Goal: Task Accomplishment & Management: Manage account settings

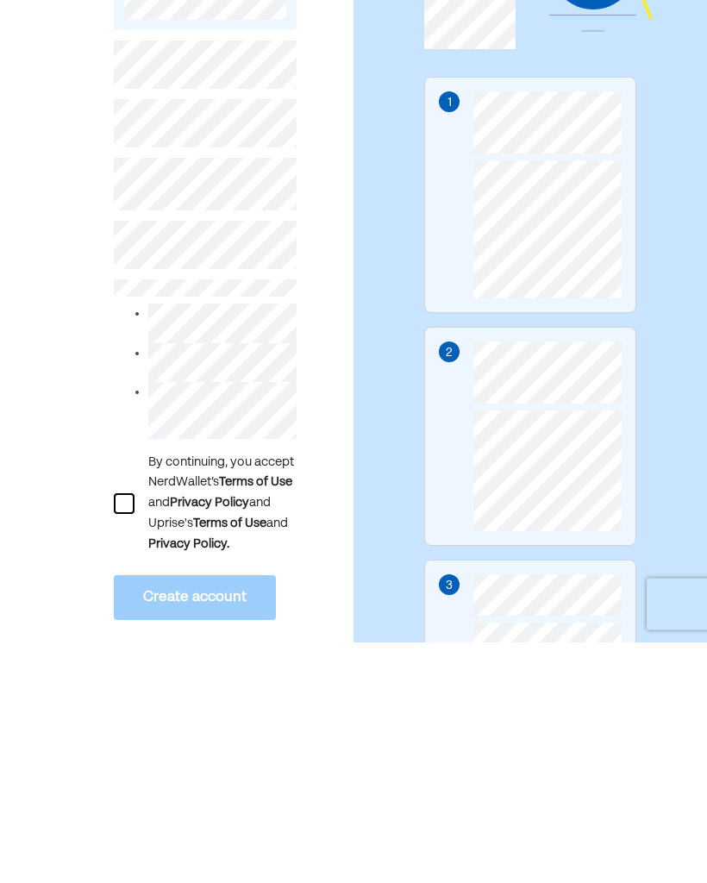
click at [123, 735] on div at bounding box center [124, 745] width 21 height 21
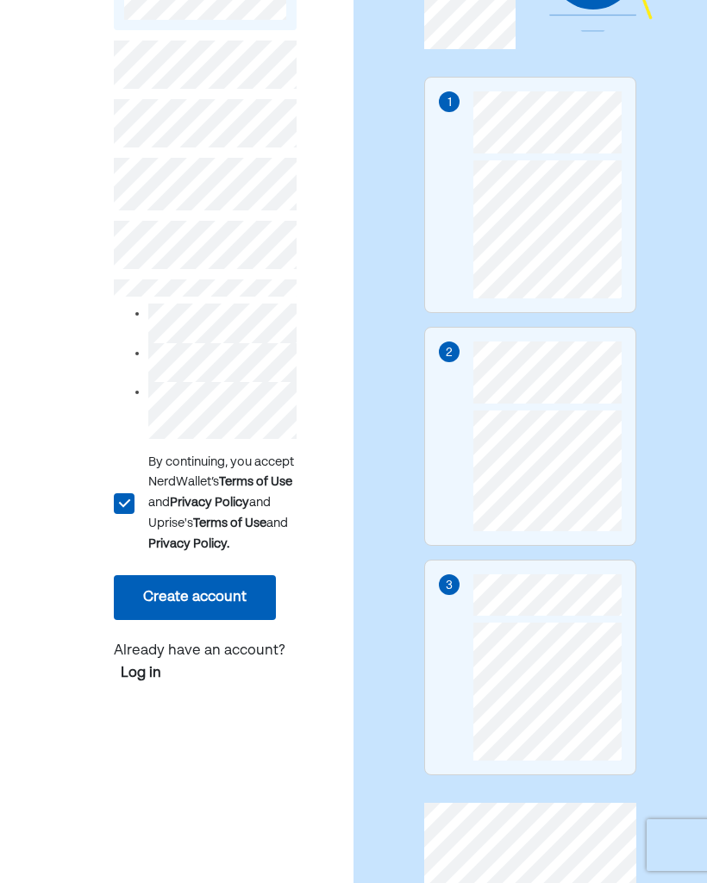
click at [222, 612] on button "Create account" at bounding box center [195, 597] width 162 height 45
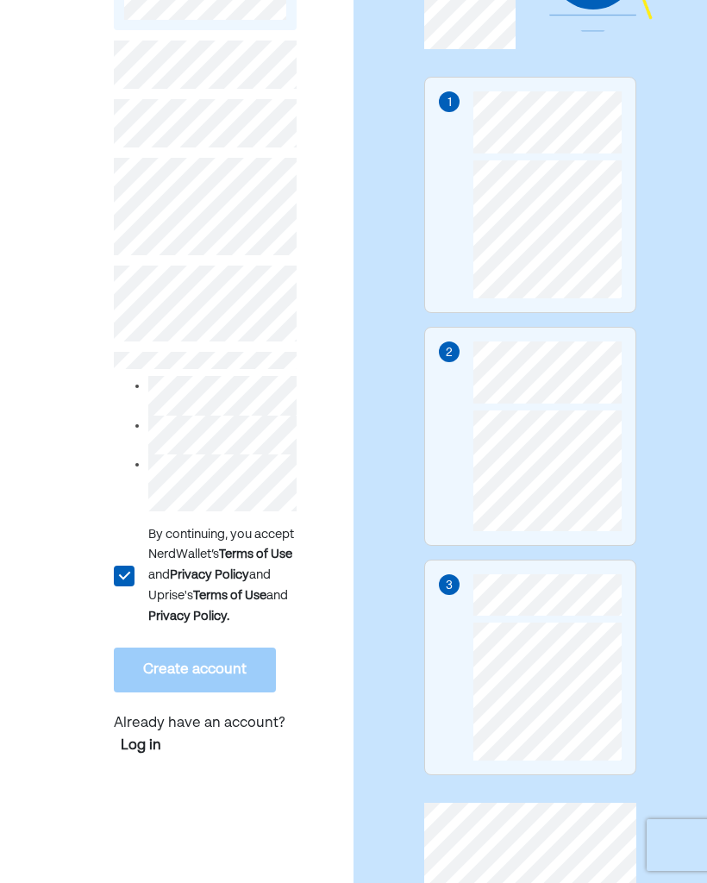
scroll to position [241, 0]
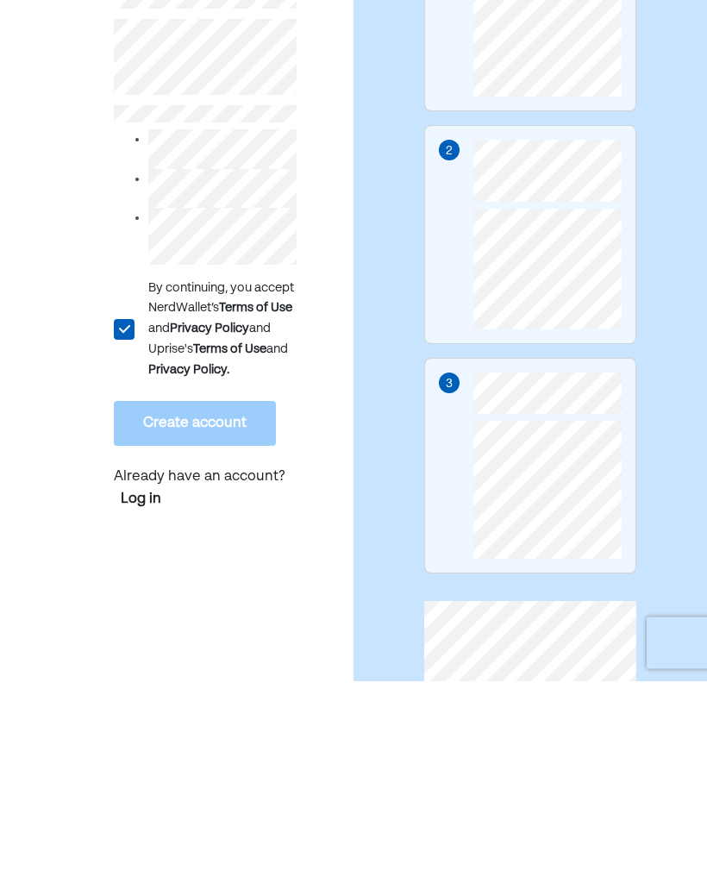
click at [344, 417] on div "L By continuing, you accept NerdWallet’s Terms of Use and Privacy Policy and Up…" at bounding box center [177, 385] width 354 height 1112
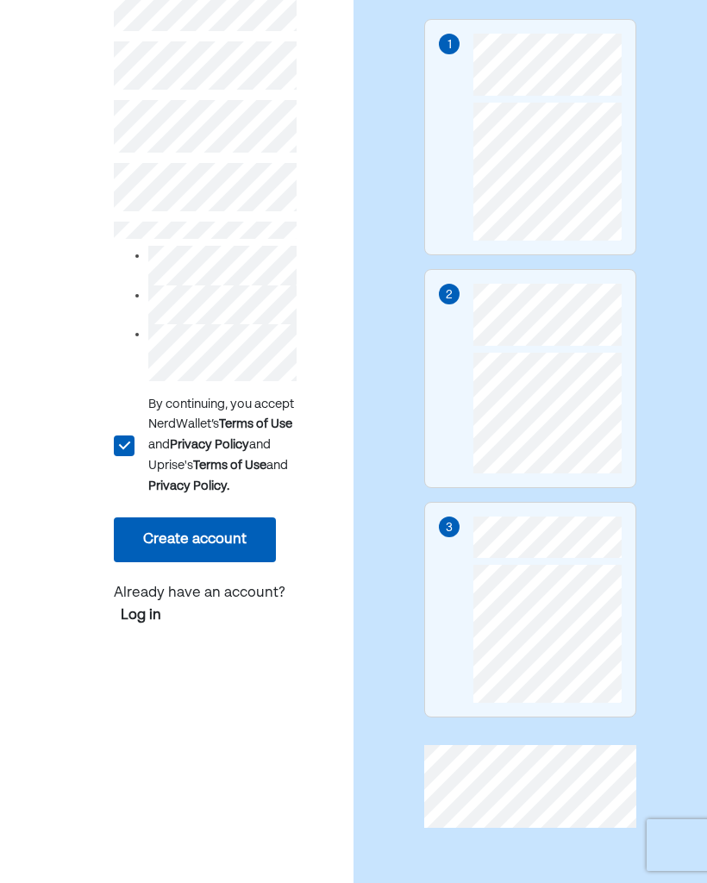
click at [232, 555] on button "Create account" at bounding box center [195, 539] width 162 height 45
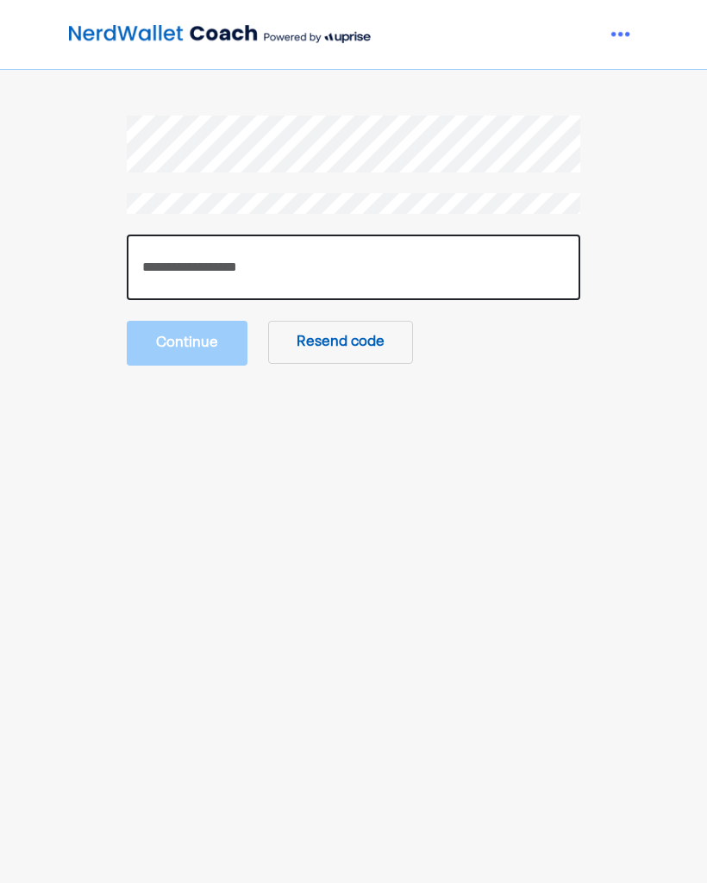
click at [508, 260] on input "number" at bounding box center [354, 268] width 454 height 66
type input "******"
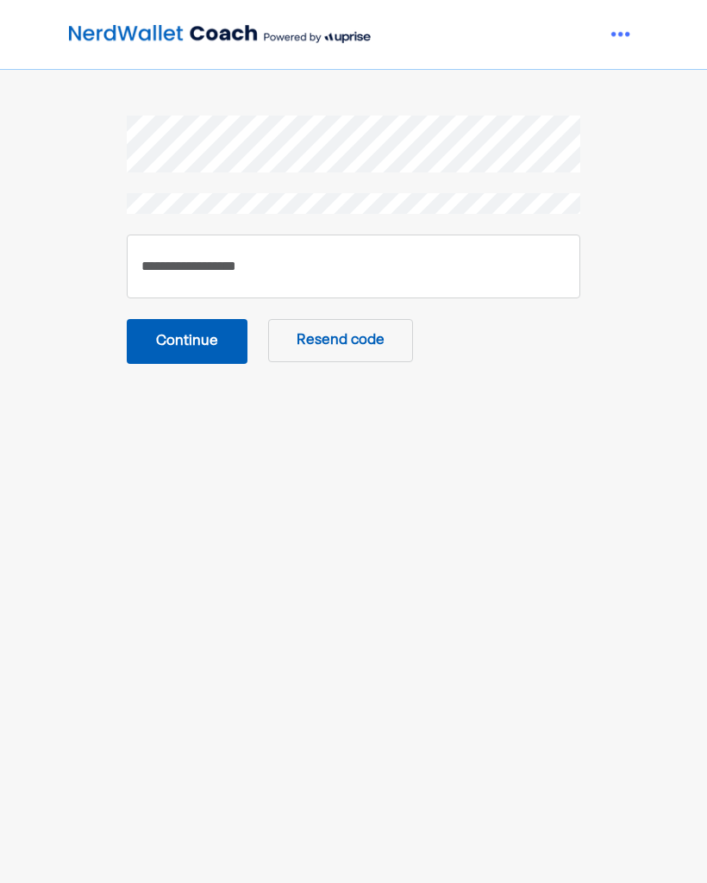
click at [194, 336] on button "Continue" at bounding box center [187, 341] width 121 height 45
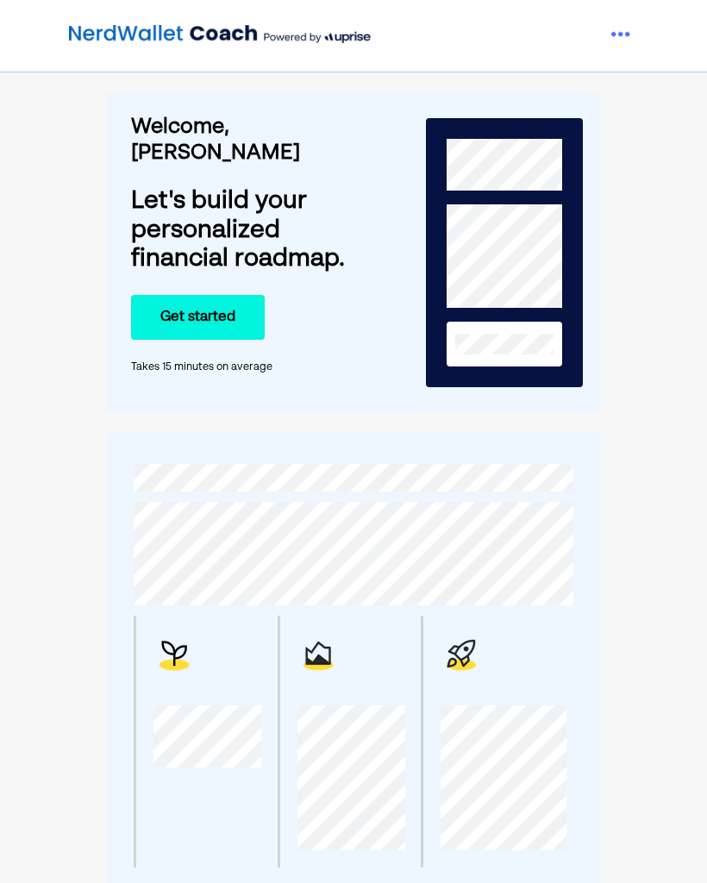
click at [596, 31] on div at bounding box center [614, 34] width 48 height 34
click at [614, 33] on img at bounding box center [621, 34] width 34 height 34
click at [616, 34] on img at bounding box center [621, 34] width 34 height 34
click at [165, 297] on button "Get started" at bounding box center [198, 317] width 134 height 45
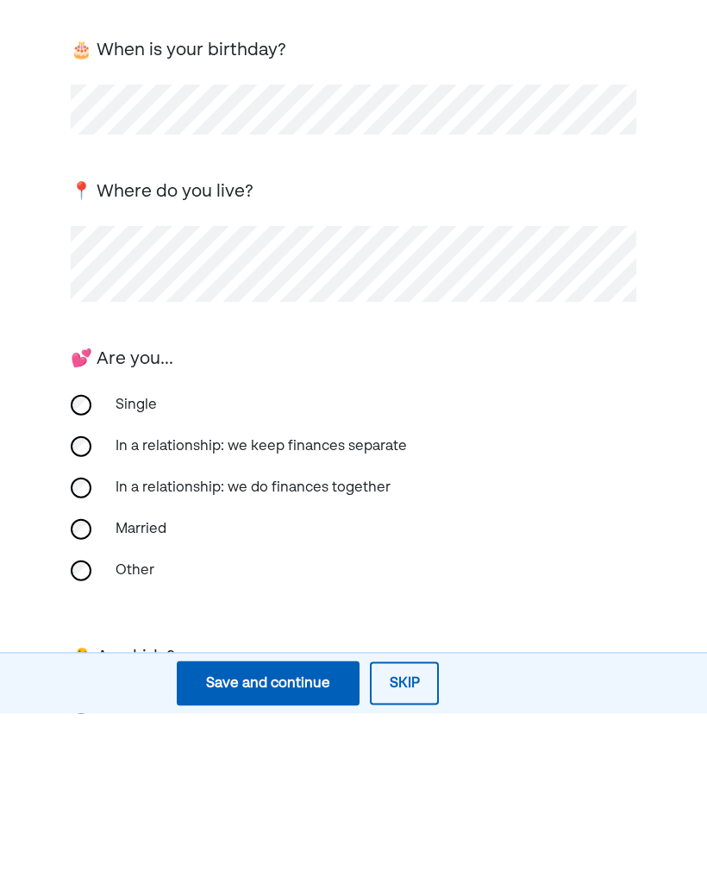
scroll to position [164, 0]
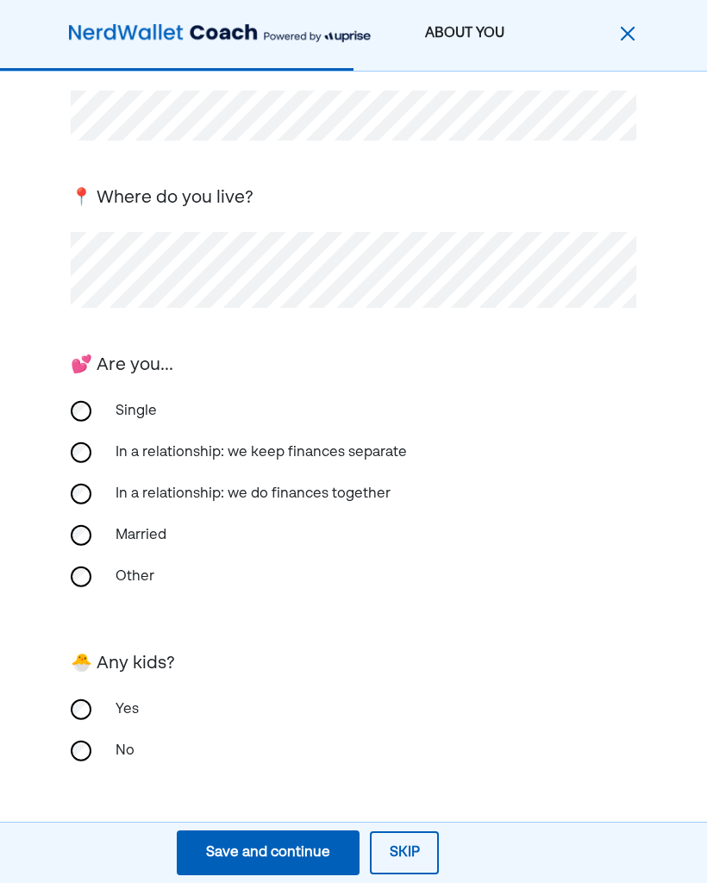
click at [296, 862] on div "Save and continue" at bounding box center [268, 852] width 124 height 21
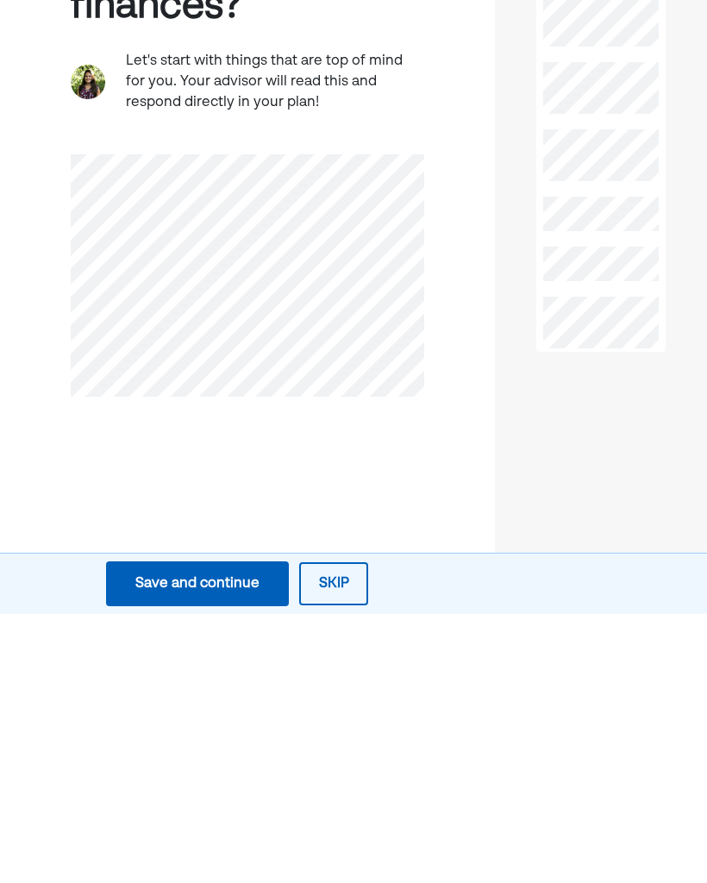
click at [246, 842] on div "Save and continue" at bounding box center [197, 852] width 124 height 21
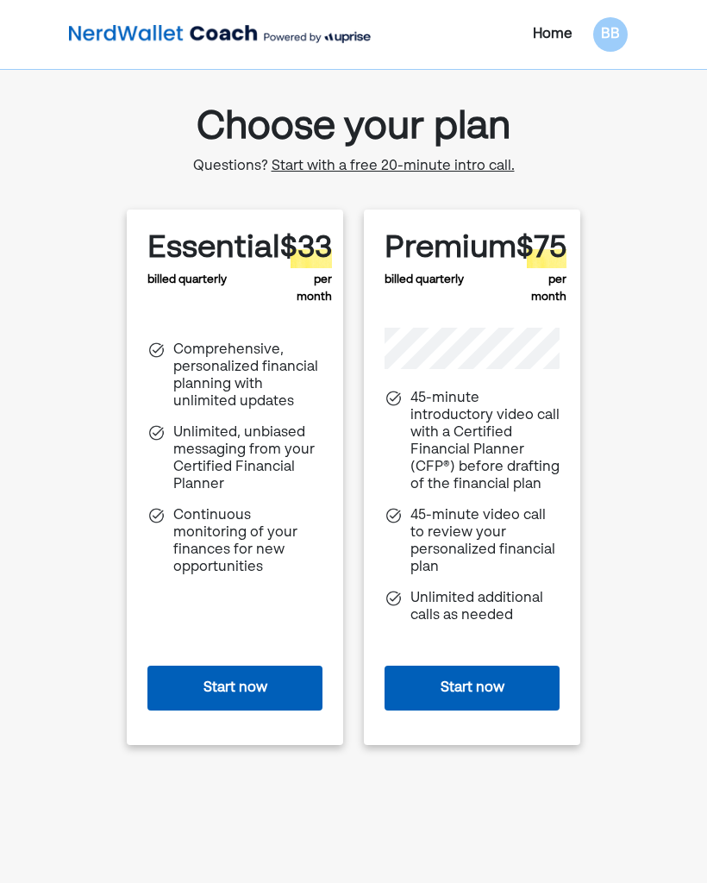
click at [604, 34] on div "BB" at bounding box center [610, 34] width 34 height 34
click at [598, 67] on div "Settings" at bounding box center [600, 75] width 55 height 21
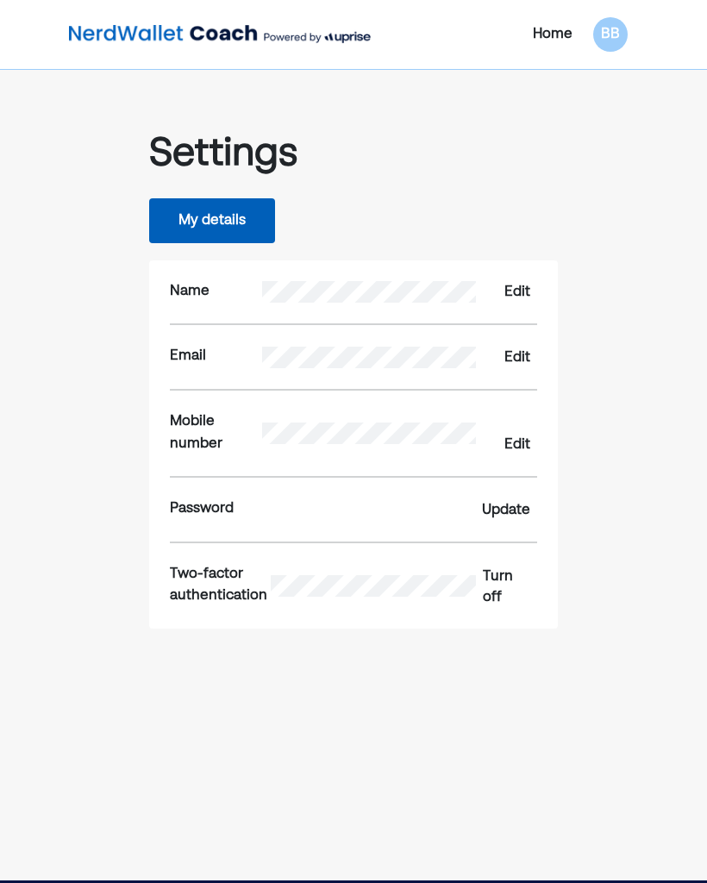
click at [504, 587] on div "Turn off" at bounding box center [506, 586] width 47 height 41
click at [513, 581] on div "Turn on" at bounding box center [506, 586] width 47 height 41
click at [516, 510] on div "Update" at bounding box center [506, 510] width 48 height 21
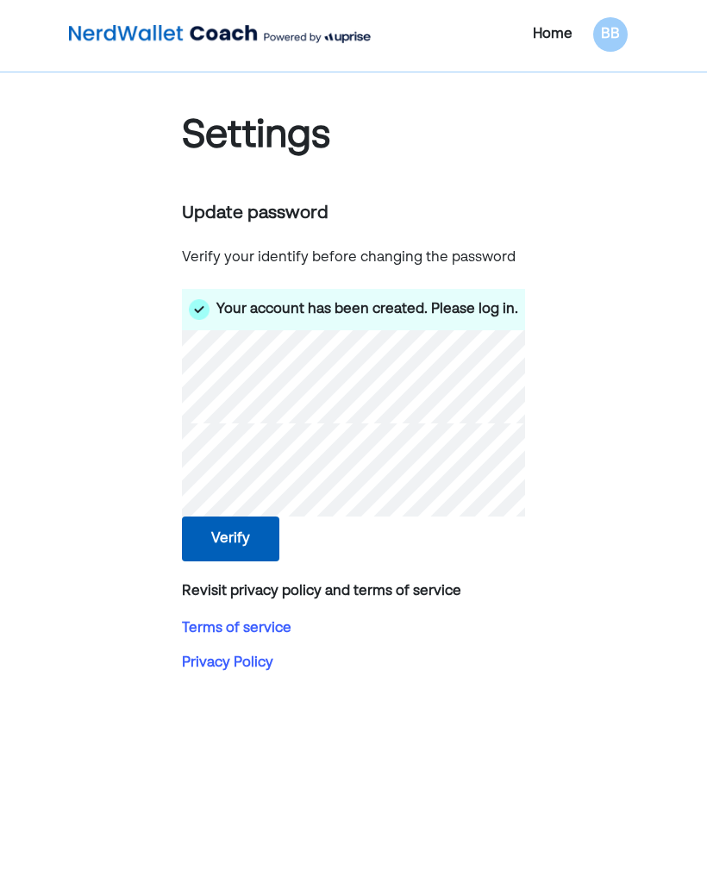
click at [240, 557] on button "Verify" at bounding box center [230, 538] width 97 height 45
click at [235, 535] on button "Verify" at bounding box center [230, 538] width 97 height 45
click at [239, 542] on button "Verify" at bounding box center [230, 538] width 97 height 45
click at [244, 527] on button "Verify" at bounding box center [230, 538] width 97 height 45
click at [243, 541] on button "Verify" at bounding box center [230, 538] width 97 height 45
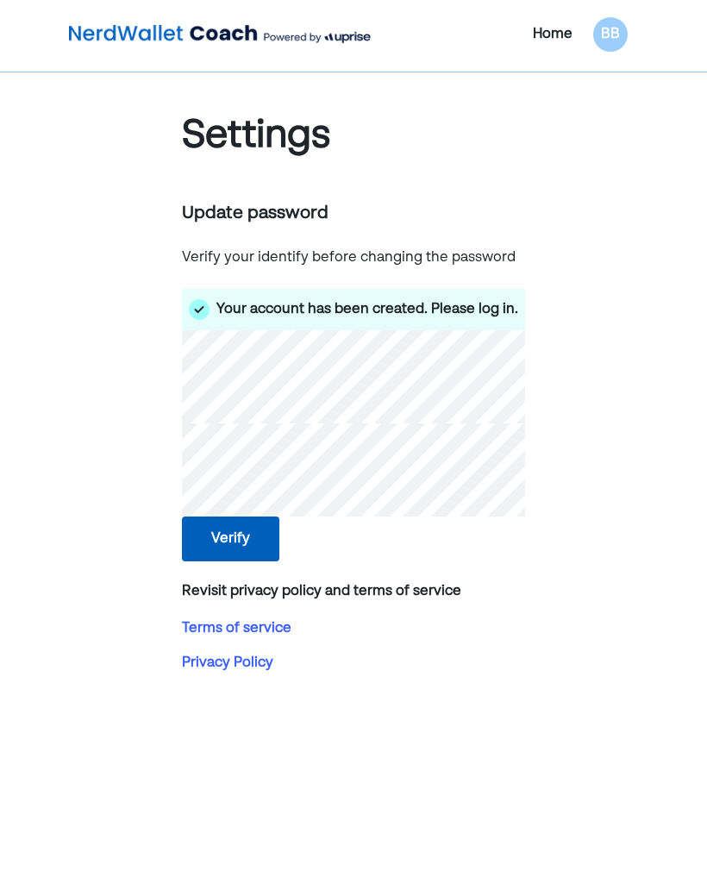
click at [247, 543] on button "Verify" at bounding box center [230, 538] width 97 height 45
click at [233, 532] on button "Verify" at bounding box center [230, 538] width 97 height 45
click at [248, 530] on button "Verify" at bounding box center [230, 538] width 97 height 45
click at [241, 541] on button "Verify" at bounding box center [230, 538] width 97 height 45
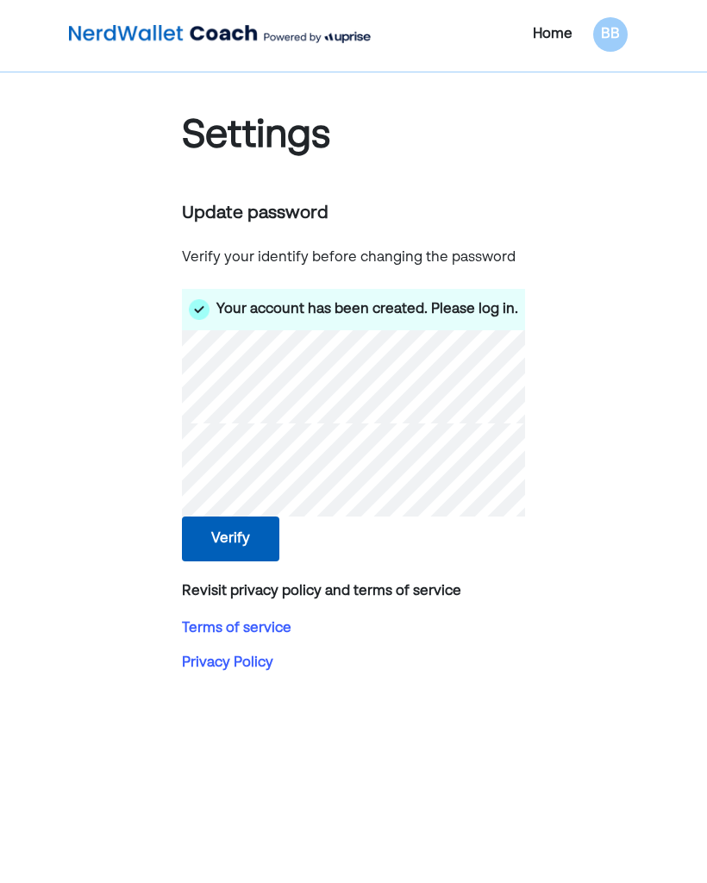
click at [705, 729] on body "Home BB Settings Update password Verify your identify before changing the passw…" at bounding box center [353, 441] width 707 height 883
click at [232, 535] on button "Verify" at bounding box center [230, 538] width 97 height 45
click at [253, 529] on button "Verify" at bounding box center [230, 538] width 97 height 45
click at [245, 530] on button "Verify" at bounding box center [230, 538] width 97 height 45
click at [240, 524] on button "Verify" at bounding box center [230, 538] width 97 height 45
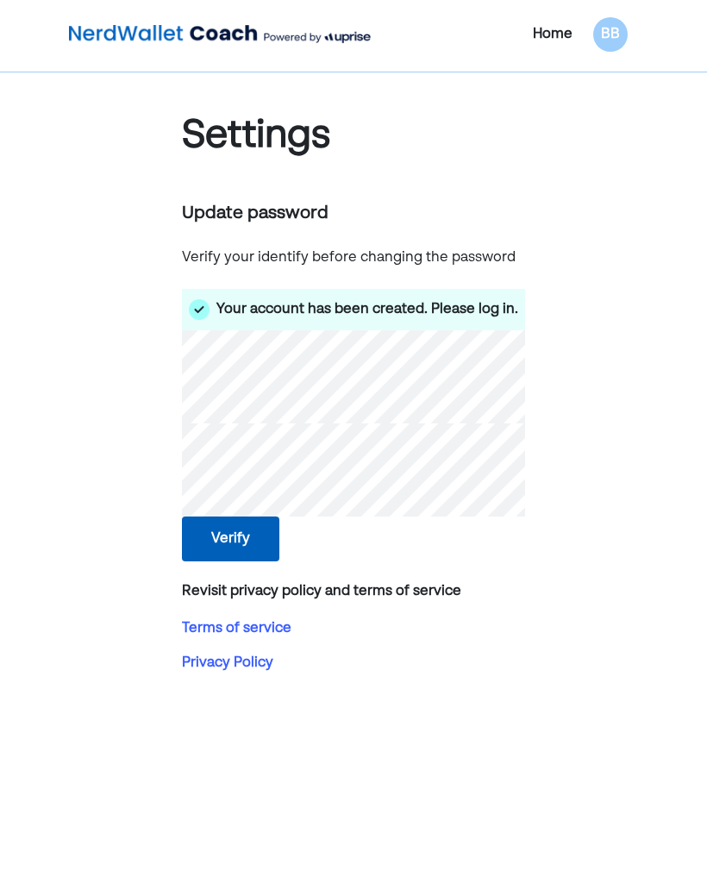
click at [246, 543] on button "Verify" at bounding box center [230, 538] width 97 height 45
click at [231, 532] on button "Verify" at bounding box center [230, 538] width 97 height 45
click at [217, 526] on button "Verify" at bounding box center [230, 538] width 97 height 45
click at [236, 539] on button "Verify" at bounding box center [230, 538] width 97 height 45
click at [233, 535] on button "Verify" at bounding box center [230, 538] width 97 height 45
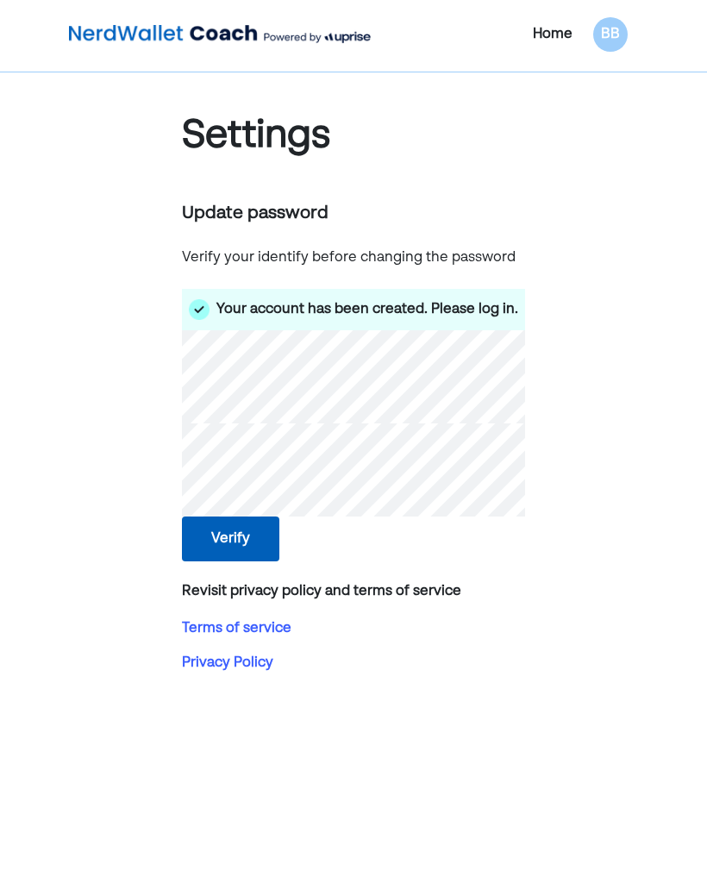
click at [235, 524] on button "Verify" at bounding box center [230, 538] width 97 height 45
click at [230, 552] on button "Verify" at bounding box center [230, 538] width 97 height 45
click at [260, 543] on button "Verify" at bounding box center [230, 538] width 97 height 45
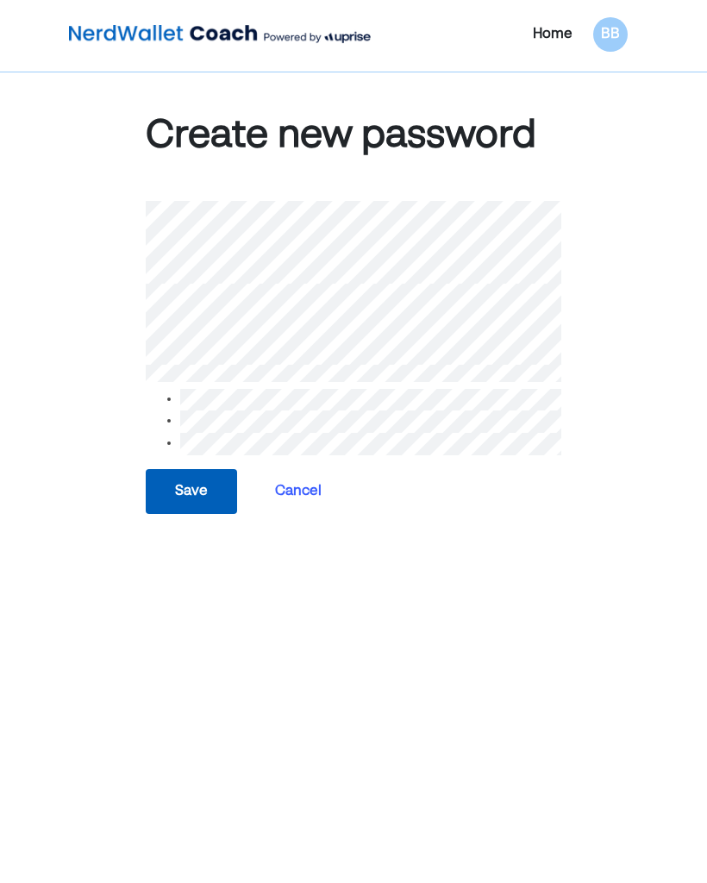
click at [199, 490] on button "Save" at bounding box center [191, 491] width 91 height 45
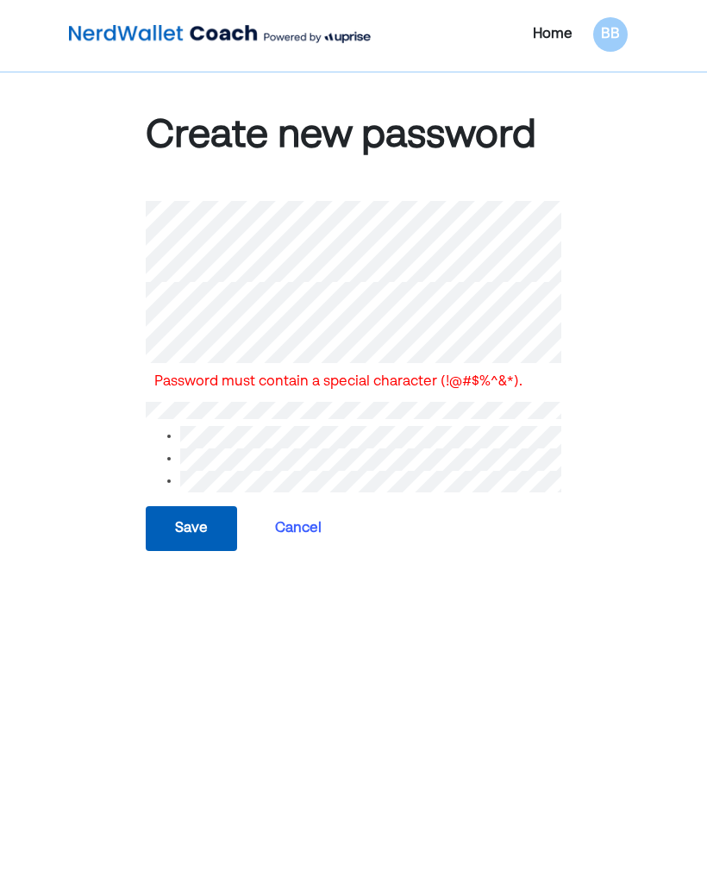
click at [190, 522] on button "Save" at bounding box center [191, 528] width 91 height 45
click at [201, 526] on button "Save" at bounding box center [191, 528] width 91 height 45
click at [194, 524] on button "Save" at bounding box center [191, 528] width 91 height 45
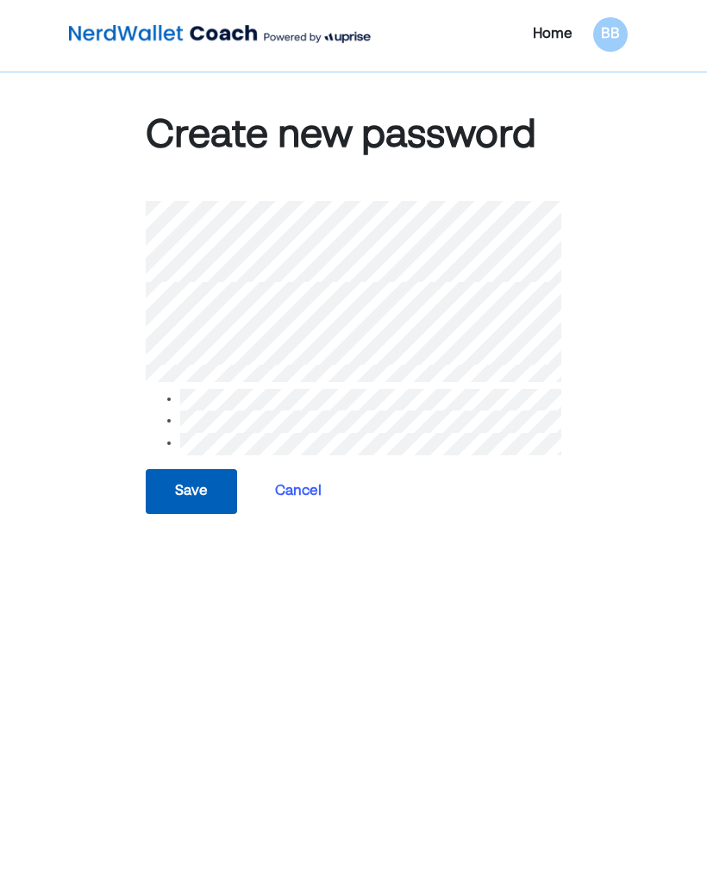
click at [195, 495] on button "Save" at bounding box center [191, 491] width 91 height 45
